Goal: Task Accomplishment & Management: Manage account settings

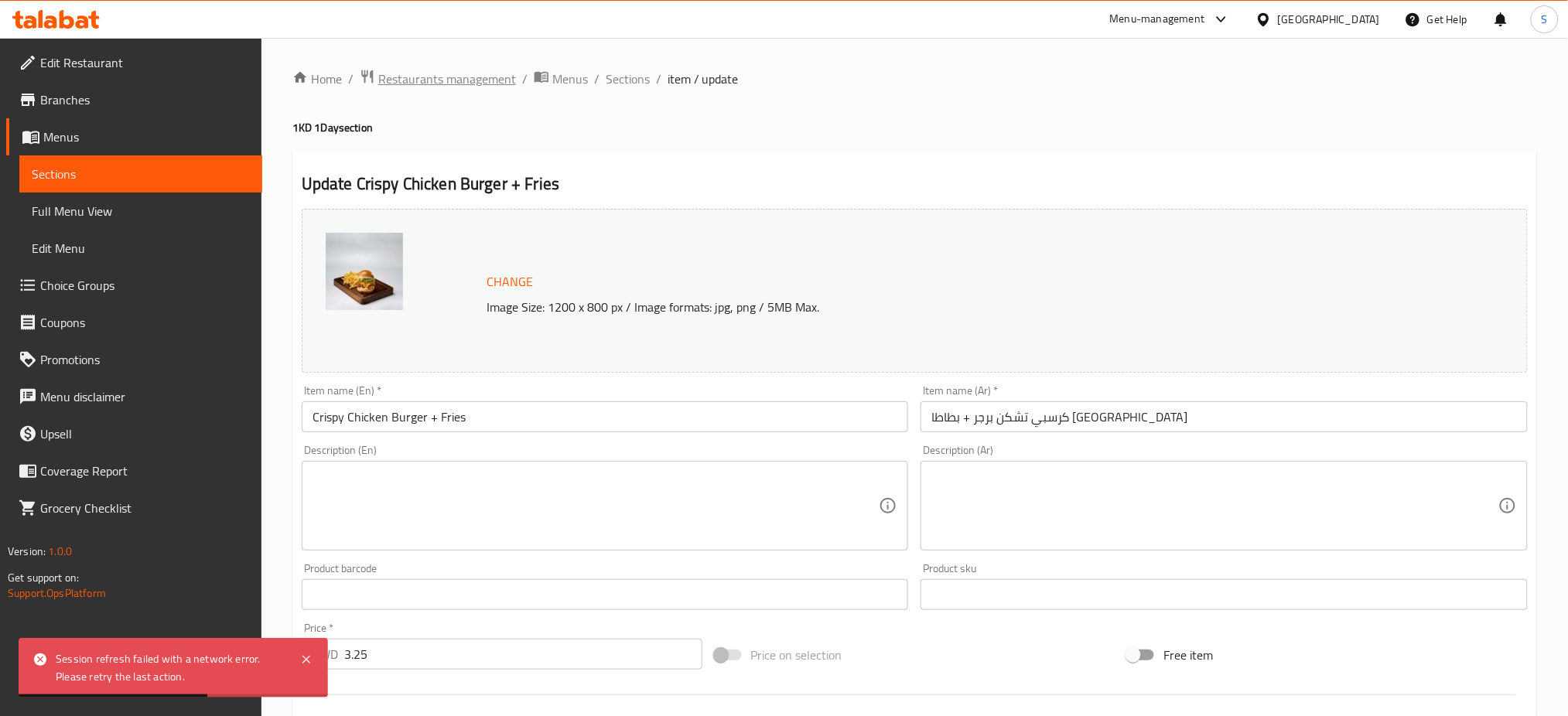
click at [438, 82] on span "Restaurants management" at bounding box center [446, 79] width 138 height 19
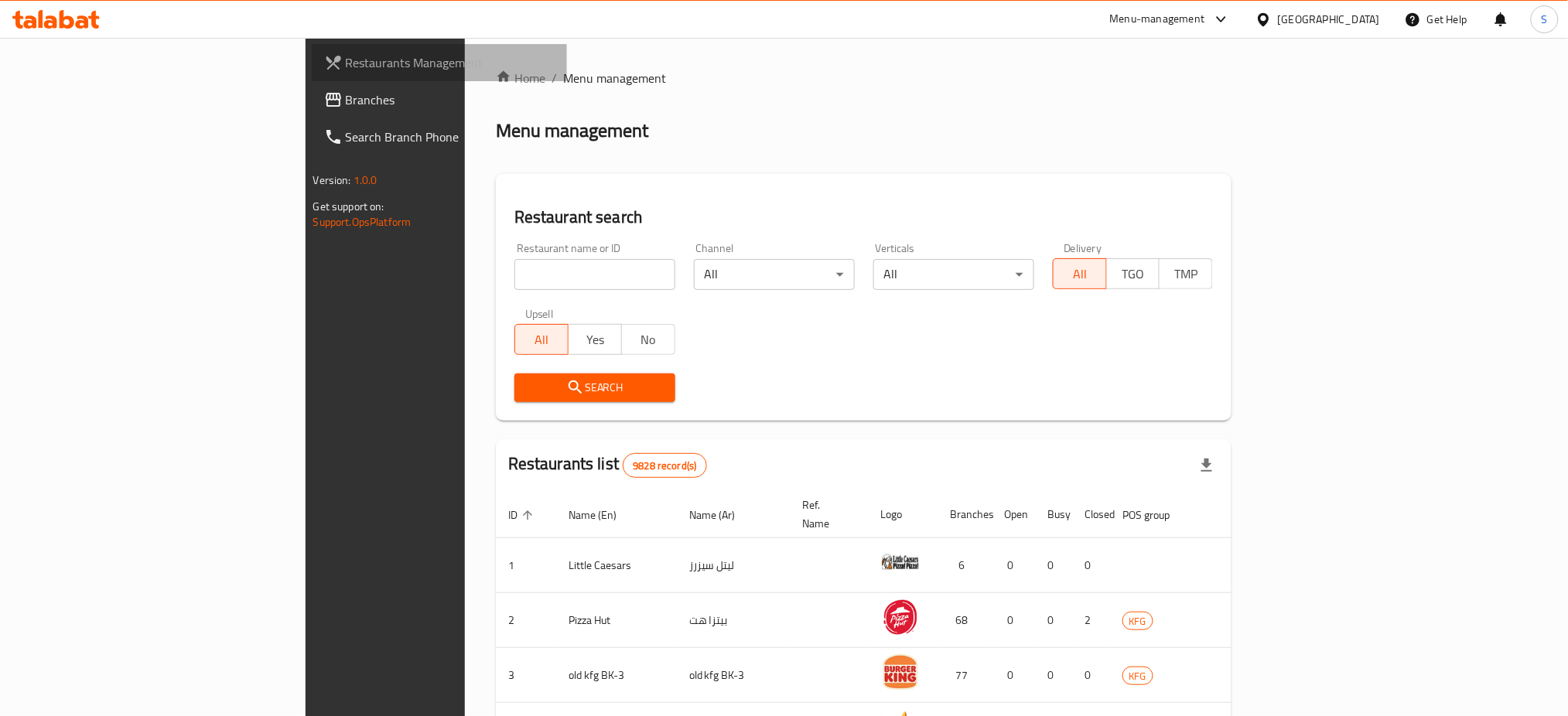
click at [345, 57] on span "Restaurants Management" at bounding box center [450, 63] width 209 height 19
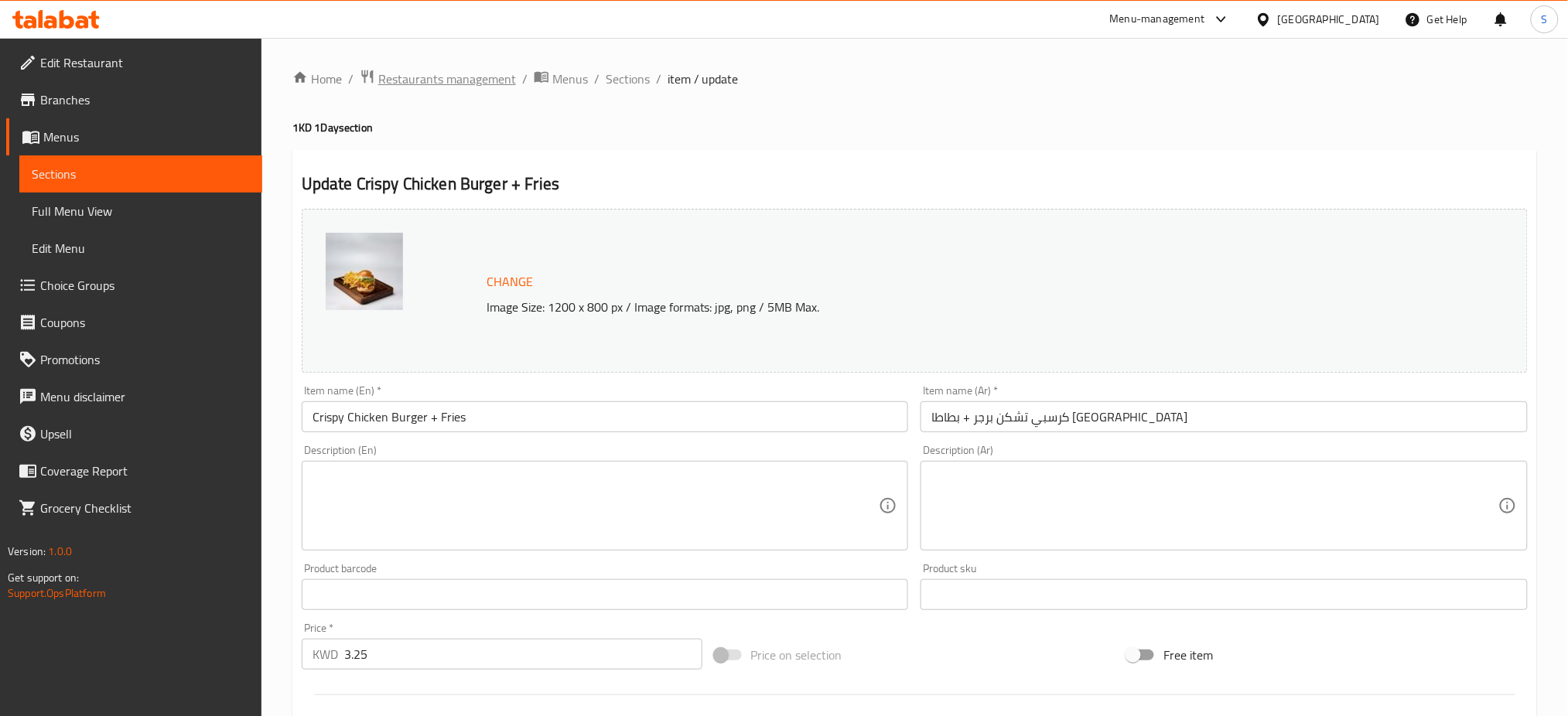
click at [444, 79] on span "Restaurants management" at bounding box center [446, 79] width 138 height 19
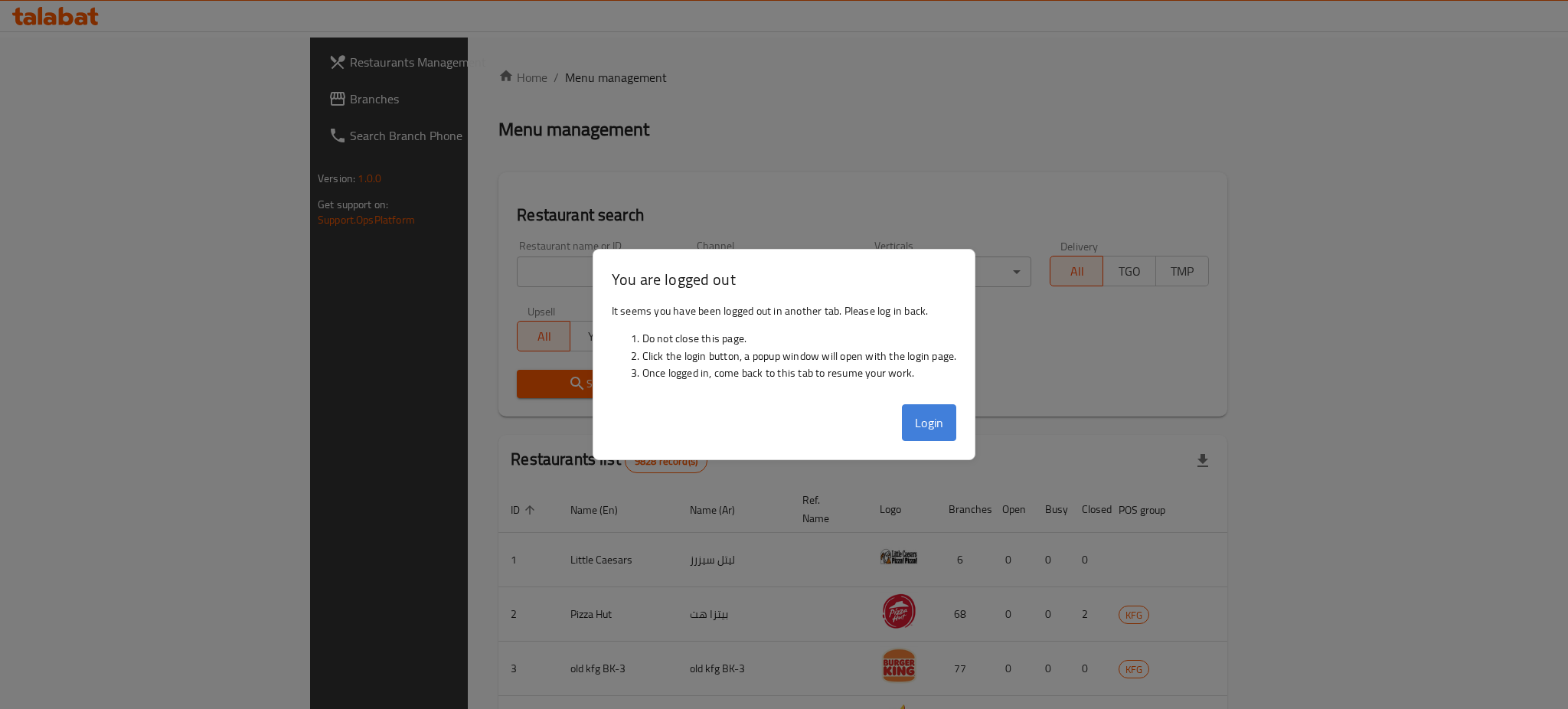
click at [939, 411] on button "Login" at bounding box center [930, 423] width 55 height 37
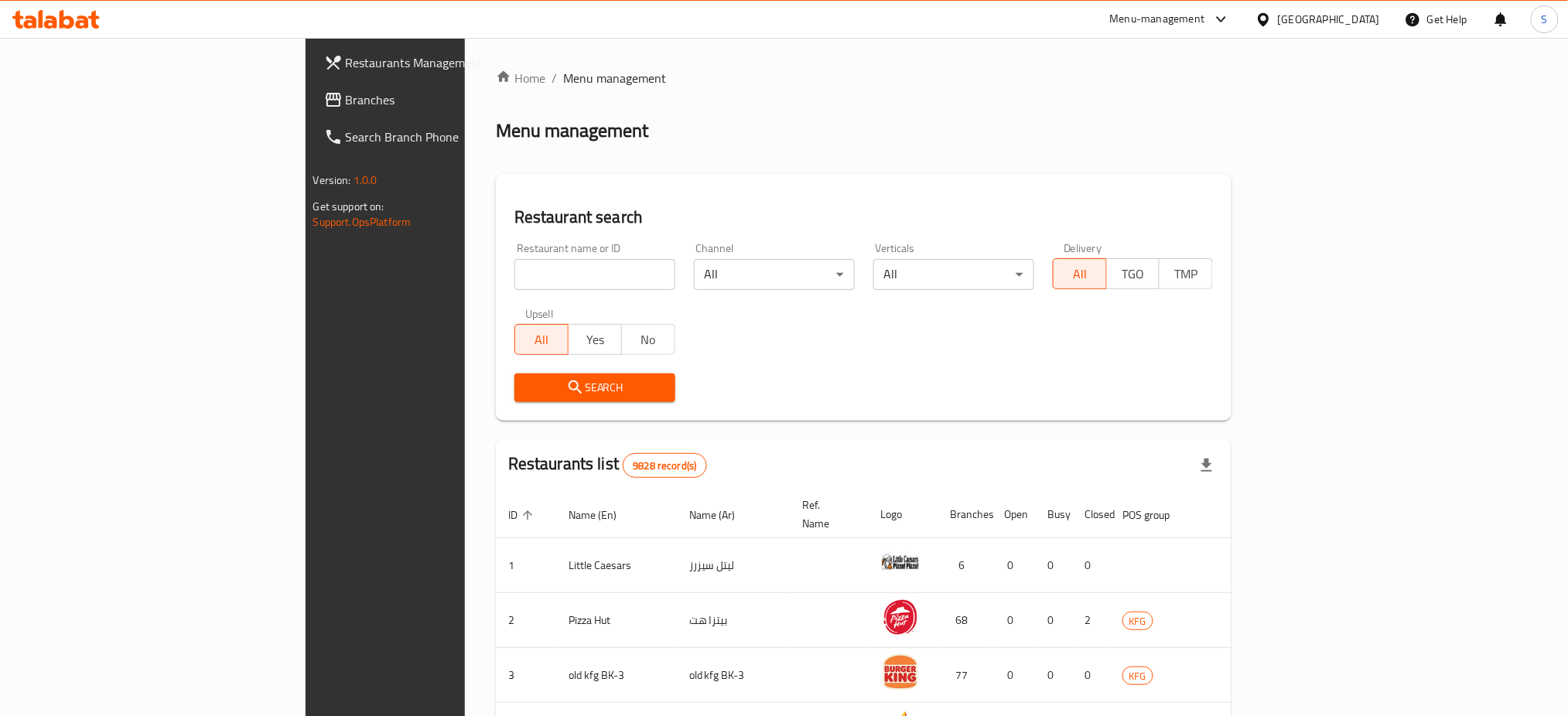
click at [345, 63] on span "Restaurants Management" at bounding box center [450, 63] width 209 height 19
